Goal: Transaction & Acquisition: Purchase product/service

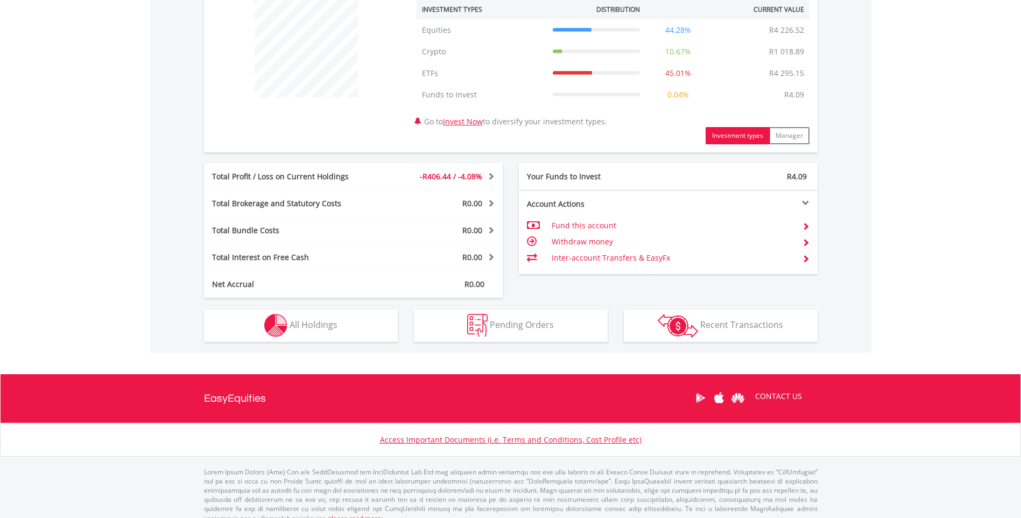
scroll to position [431, 0]
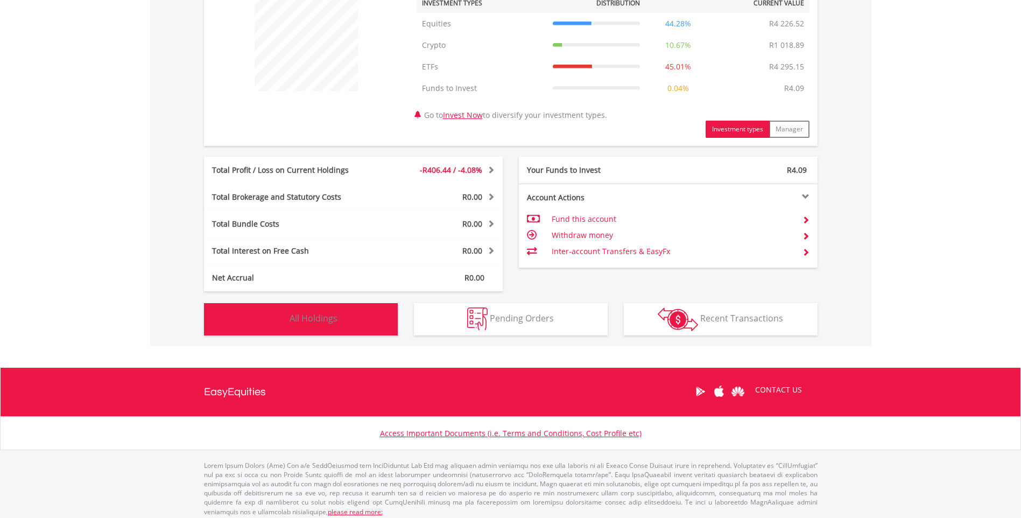
click at [271, 313] on img "button" at bounding box center [275, 318] width 23 height 23
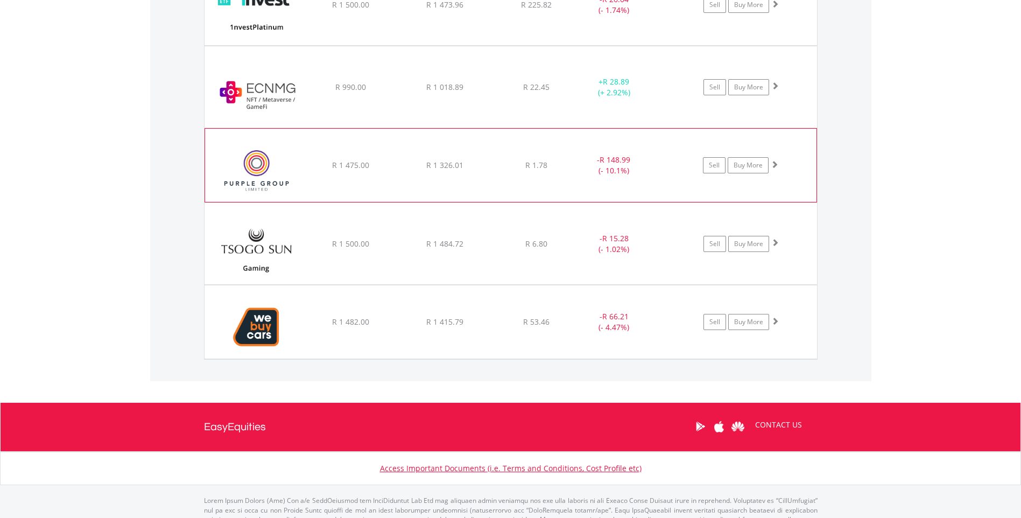
scroll to position [1068, 0]
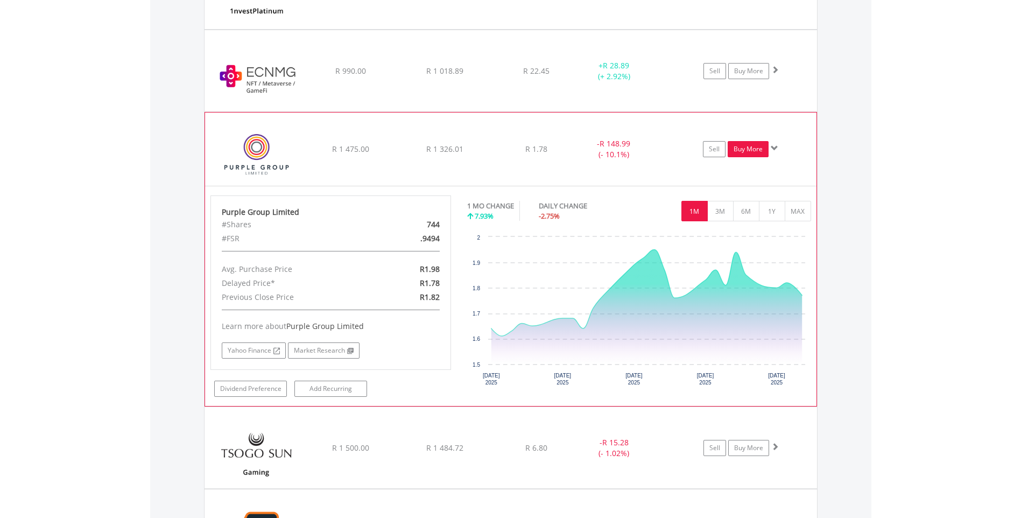
click at [736, 148] on link "Buy More" at bounding box center [748, 149] width 41 height 16
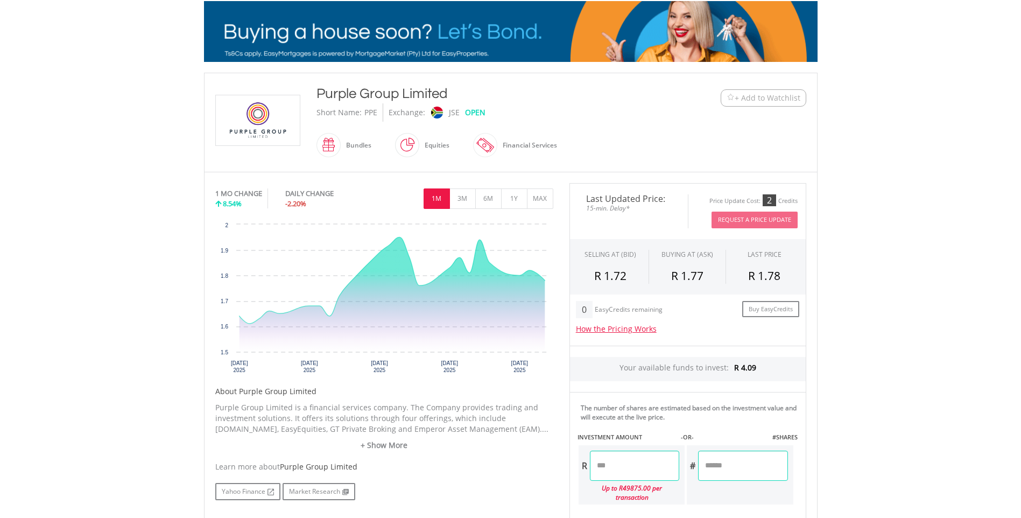
scroll to position [162, 0]
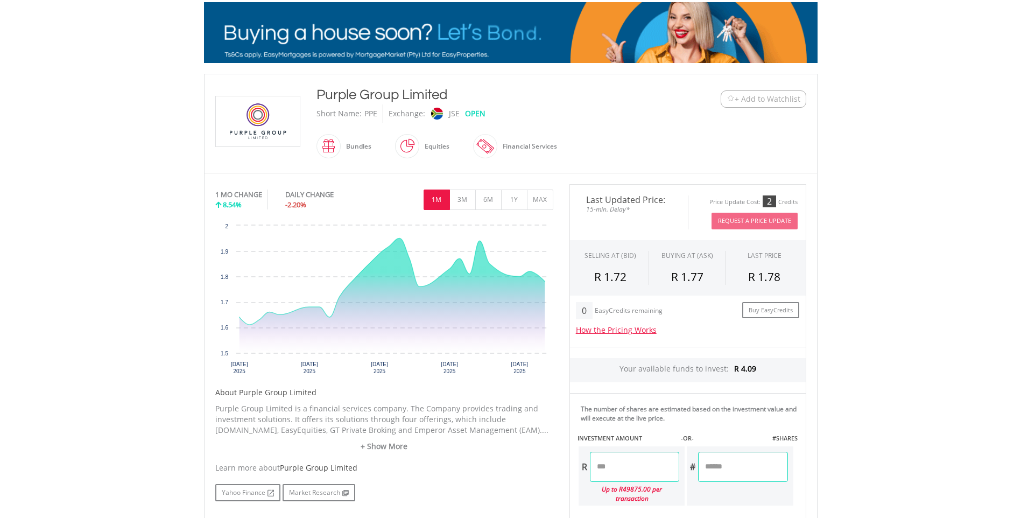
click at [419, 145] on span at bounding box center [419, 146] width 0 height 24
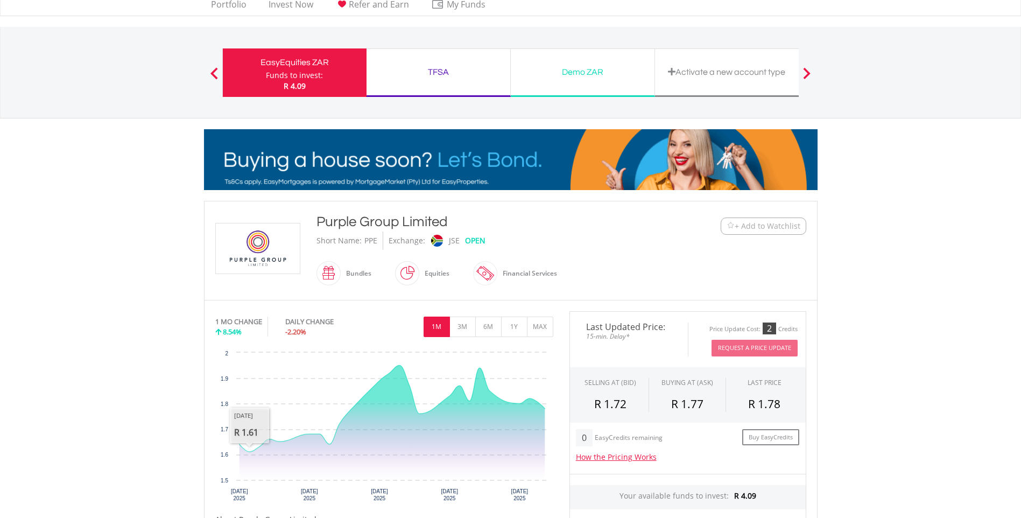
scroll to position [54, 0]
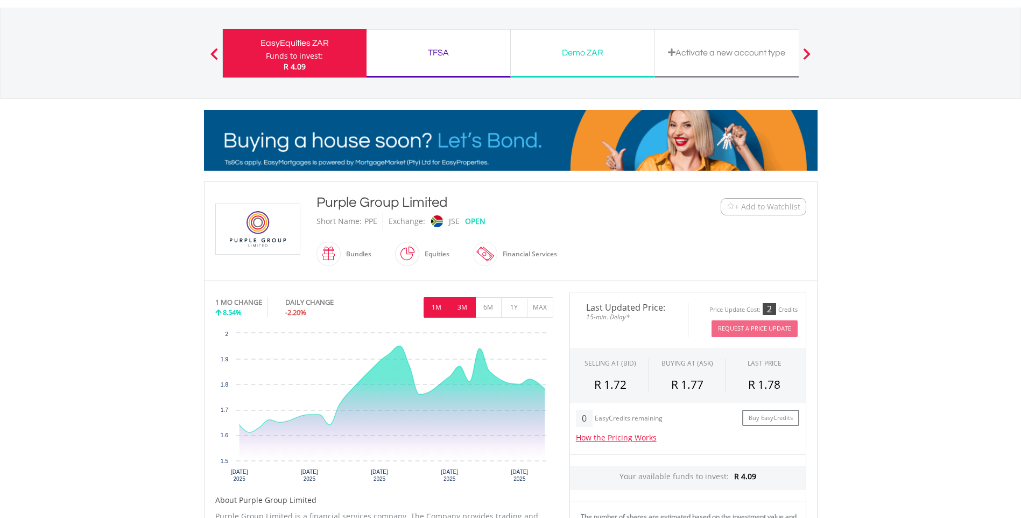
click at [463, 299] on button "3M" at bounding box center [463, 307] width 26 height 20
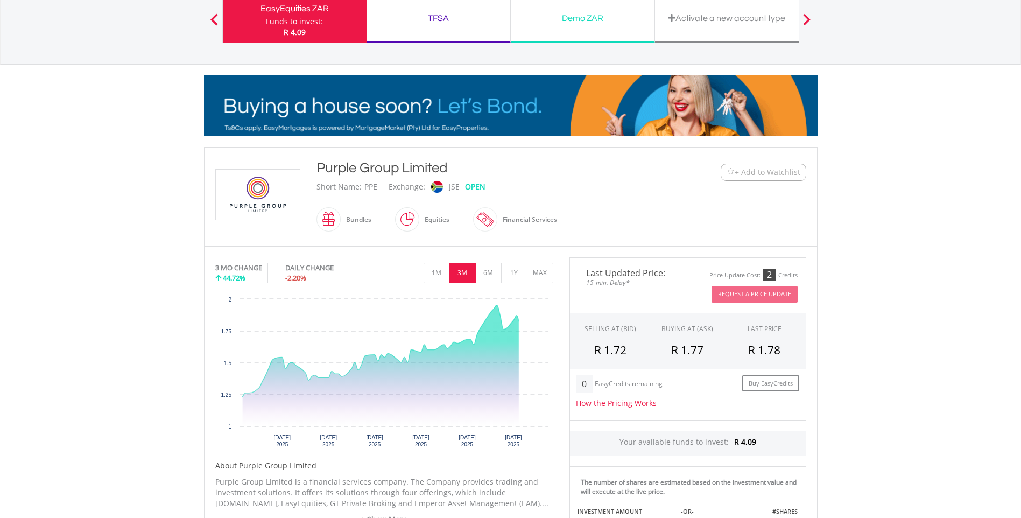
scroll to position [108, 0]
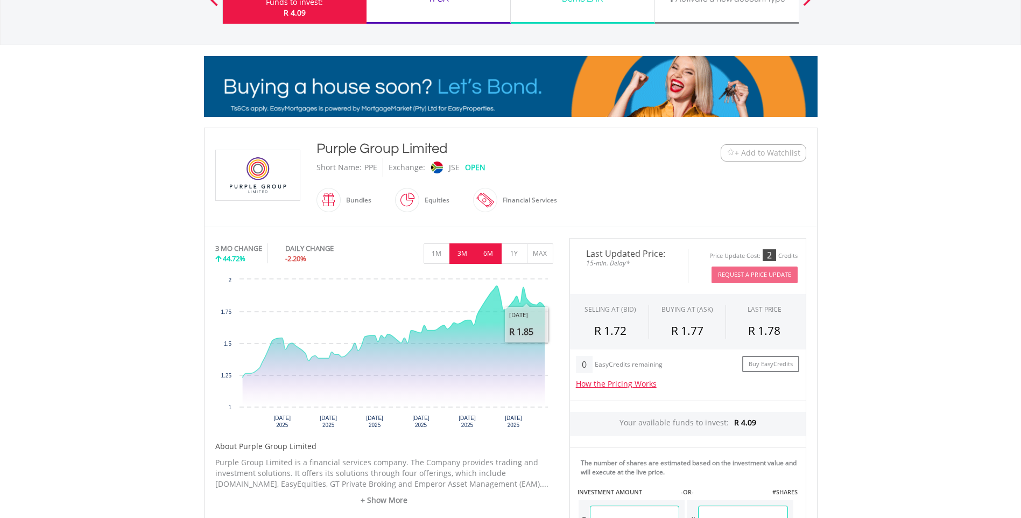
click at [493, 253] on button "6M" at bounding box center [488, 253] width 26 height 20
